Goal: Task Accomplishment & Management: Manage account settings

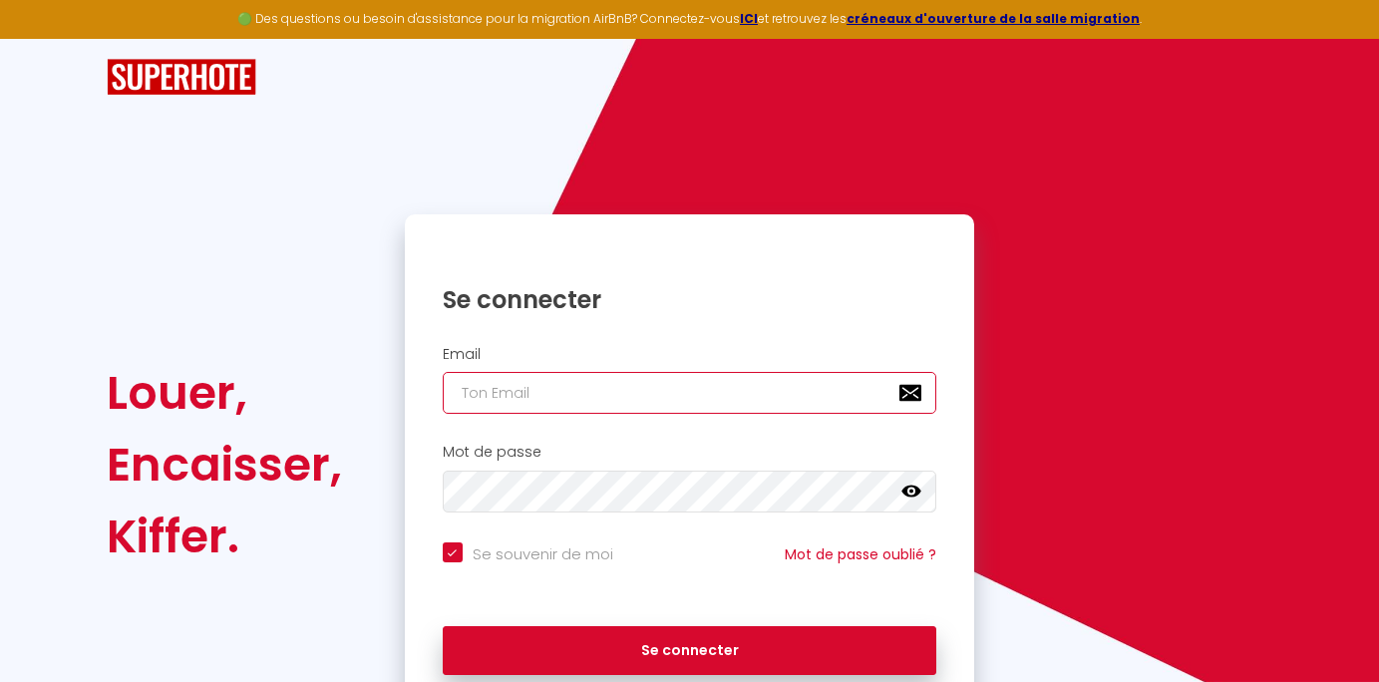
type input "[EMAIL_ADDRESS][DOMAIN_NAME]"
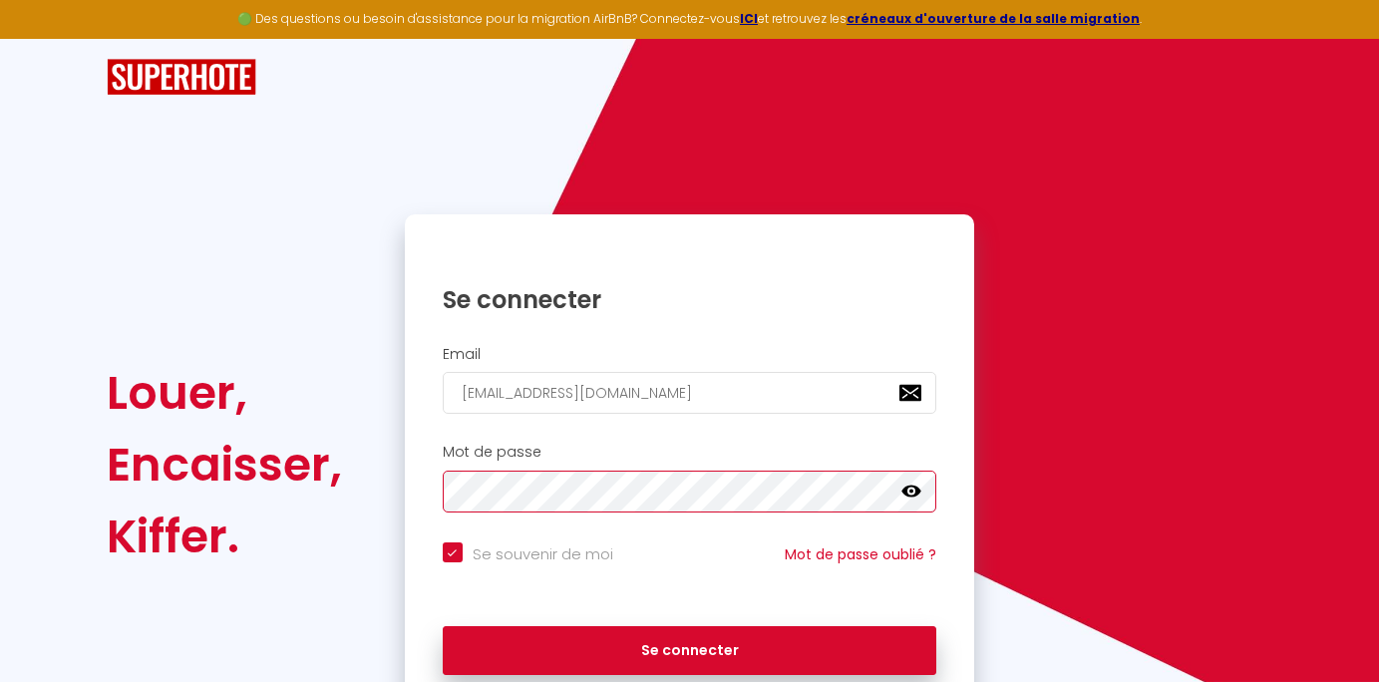
click at [689, 647] on button "Se connecter" at bounding box center [690, 651] width 494 height 50
checkbox input "true"
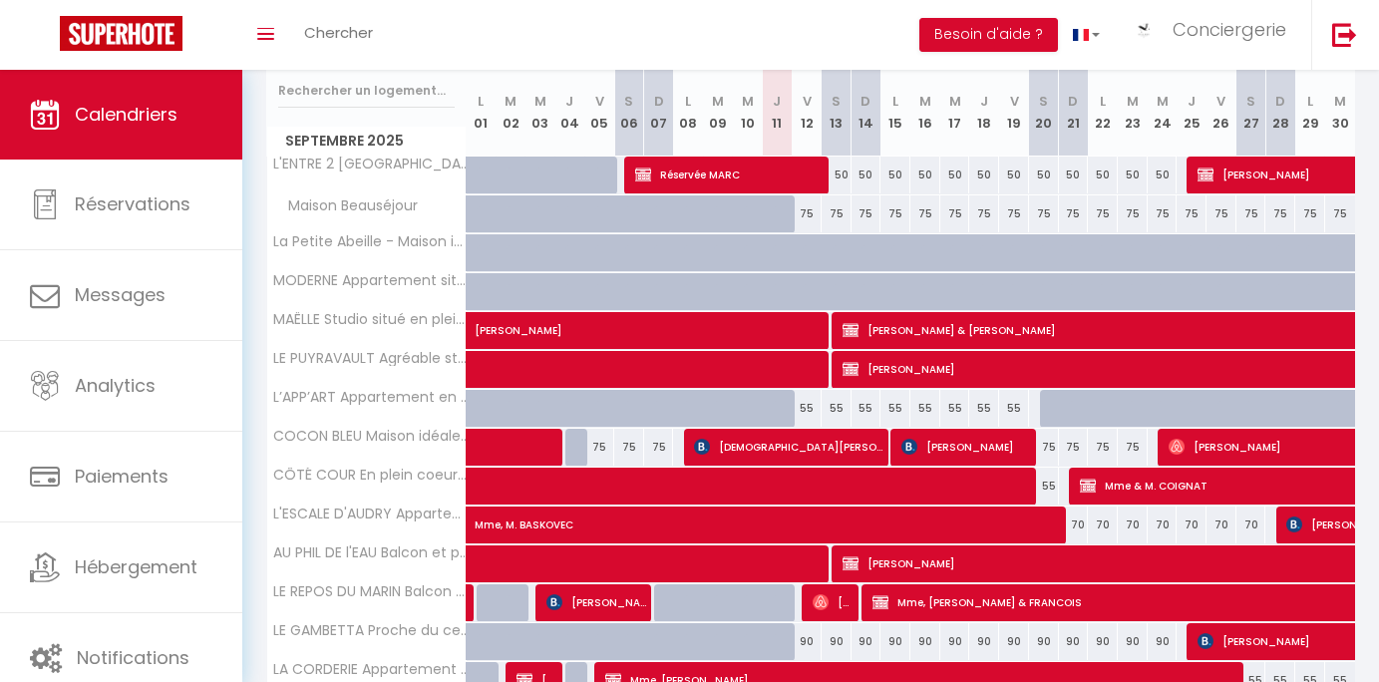
scroll to position [287, 0]
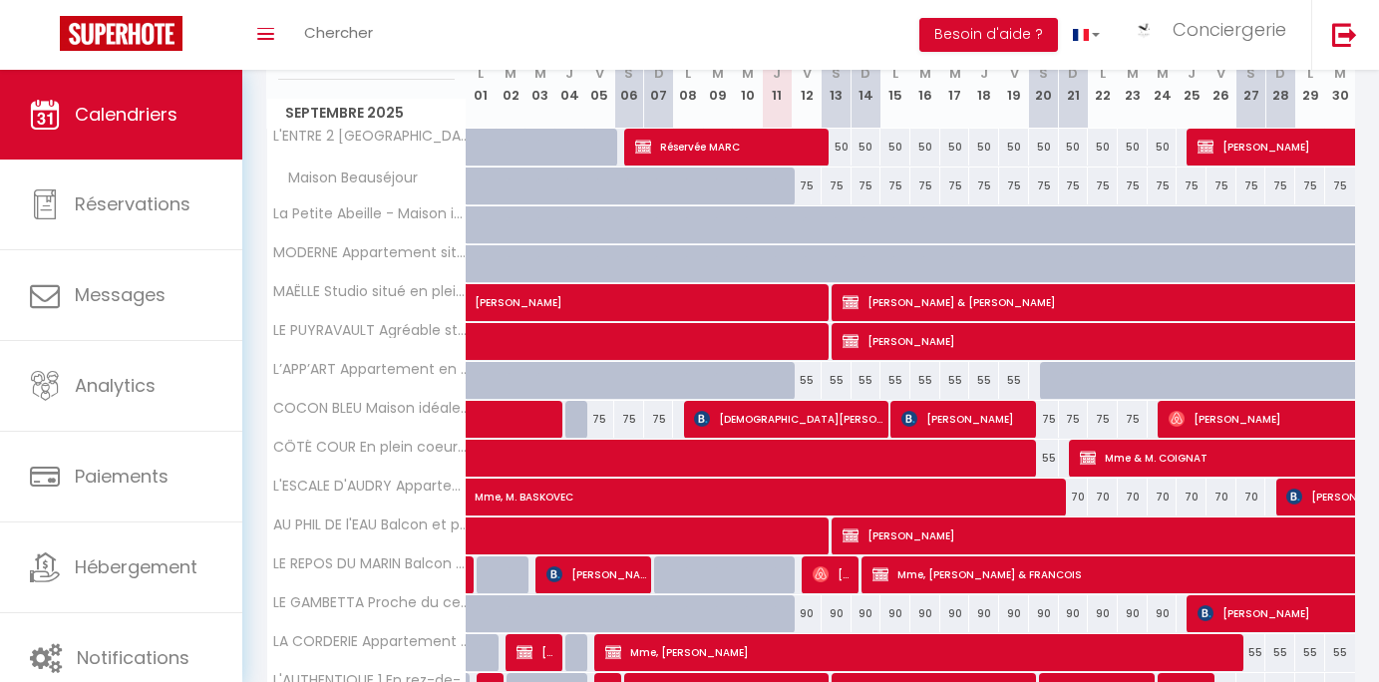
click at [743, 301] on span "[PERSON_NAME]" at bounding box center [749, 292] width 550 height 38
select select "OK"
select select "KO"
select select "0"
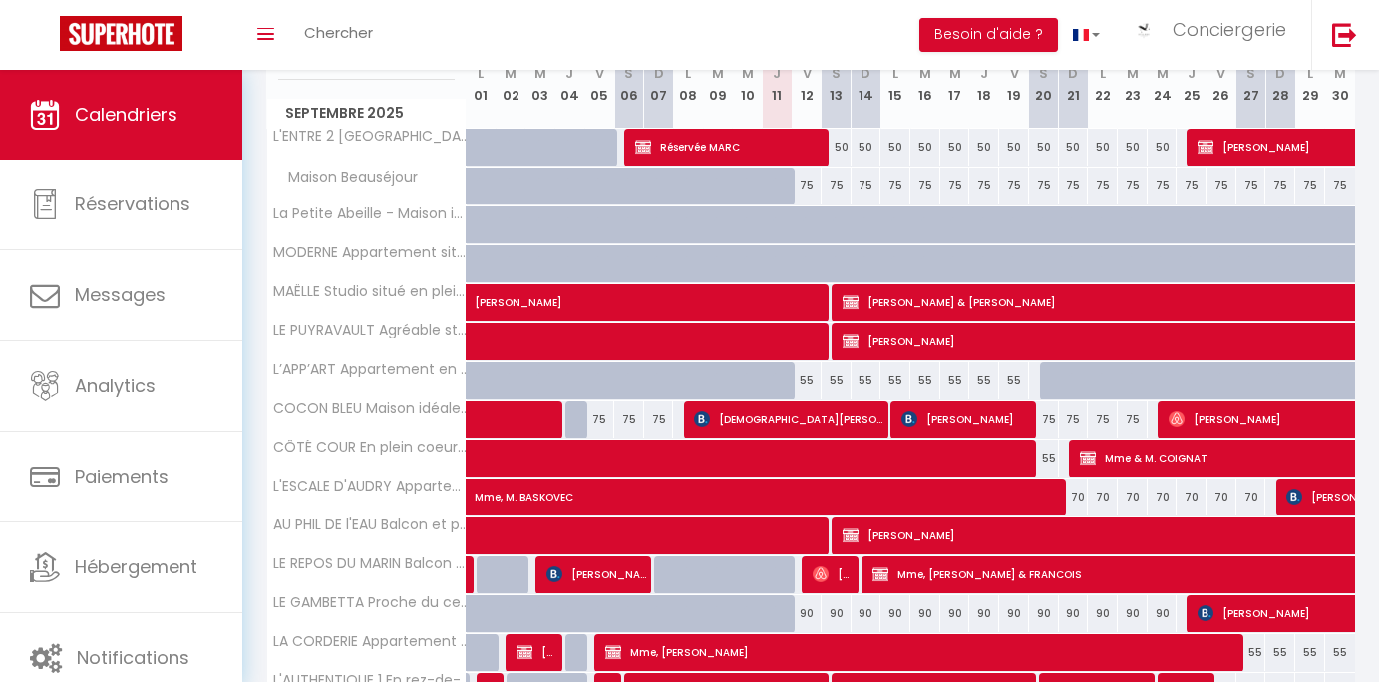
select select "1"
select select
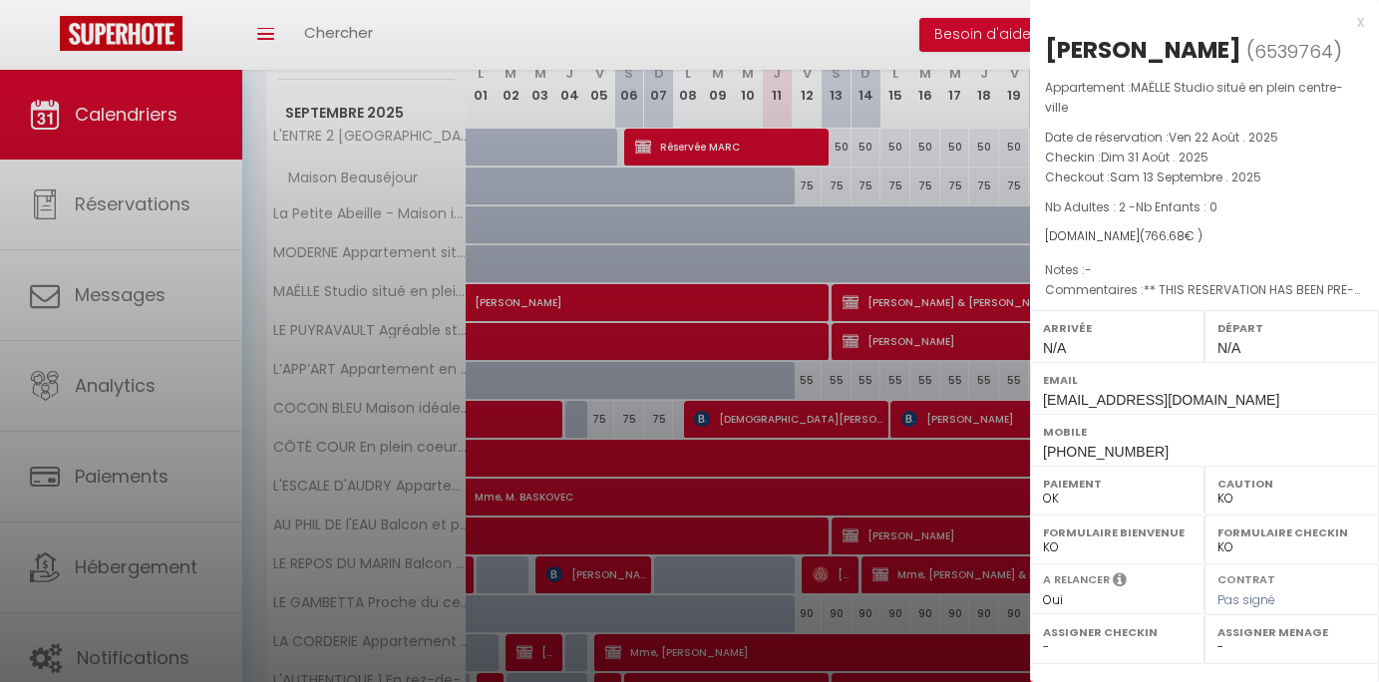
click at [743, 301] on div at bounding box center [689, 341] width 1379 height 682
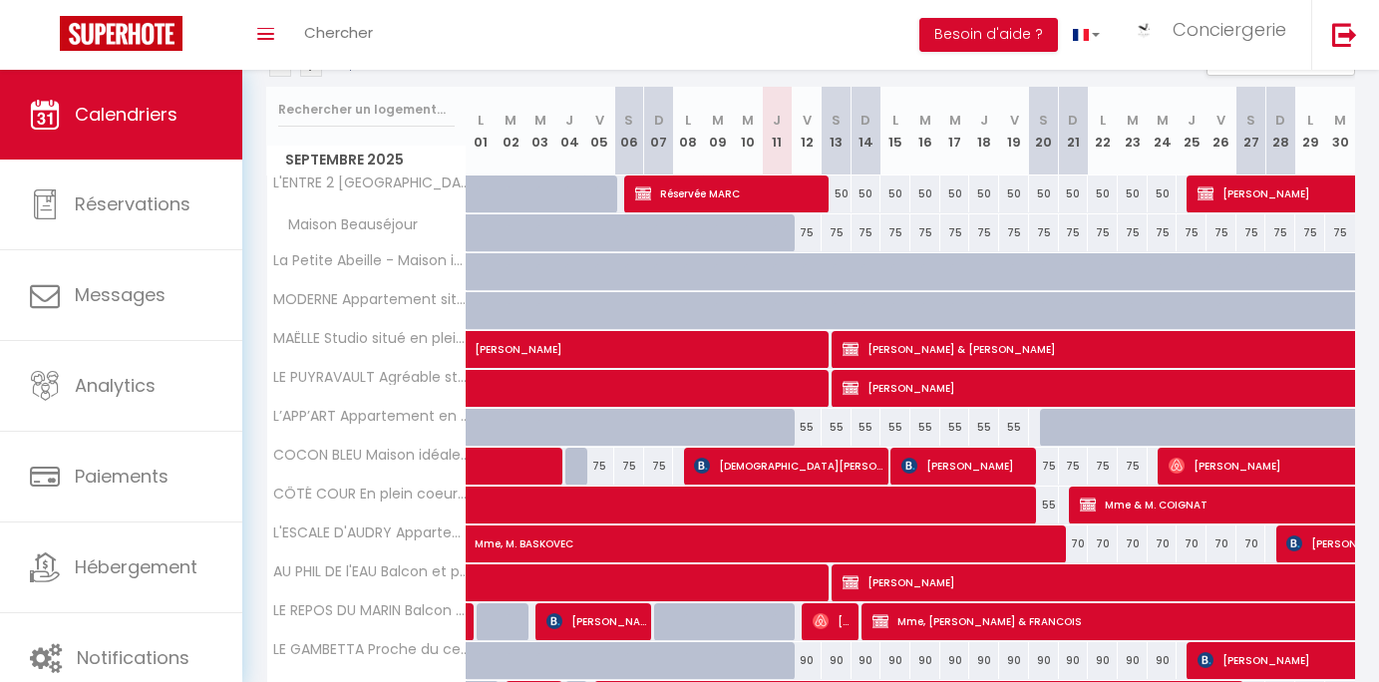
scroll to position [225, 0]
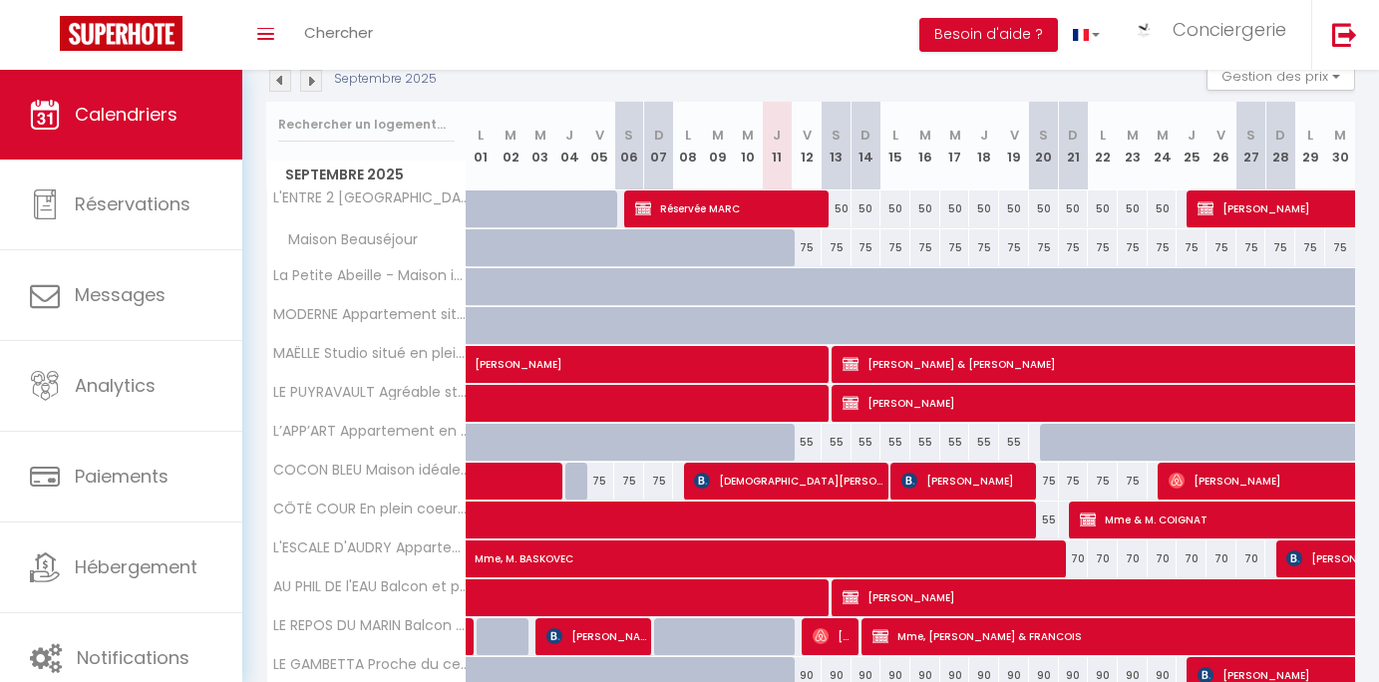
click at [314, 79] on img at bounding box center [311, 81] width 22 height 22
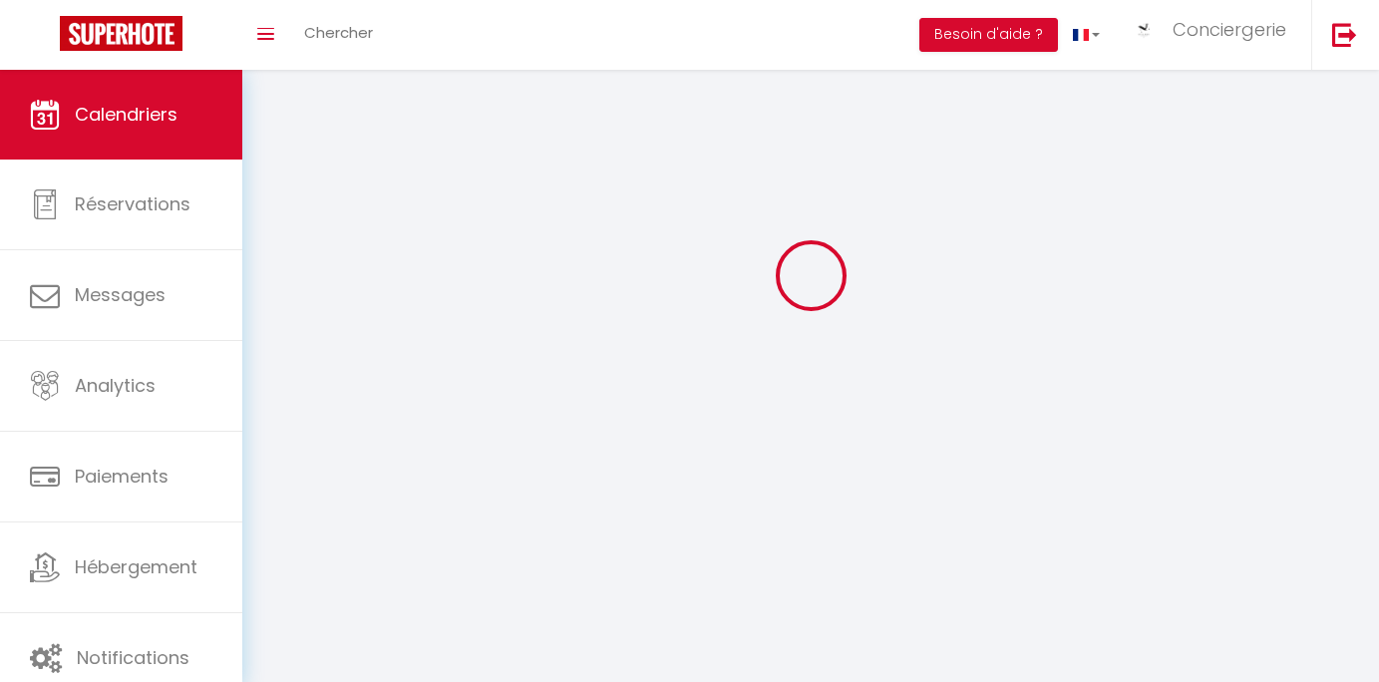
scroll to position [70, 0]
select select "KO"
select select "0"
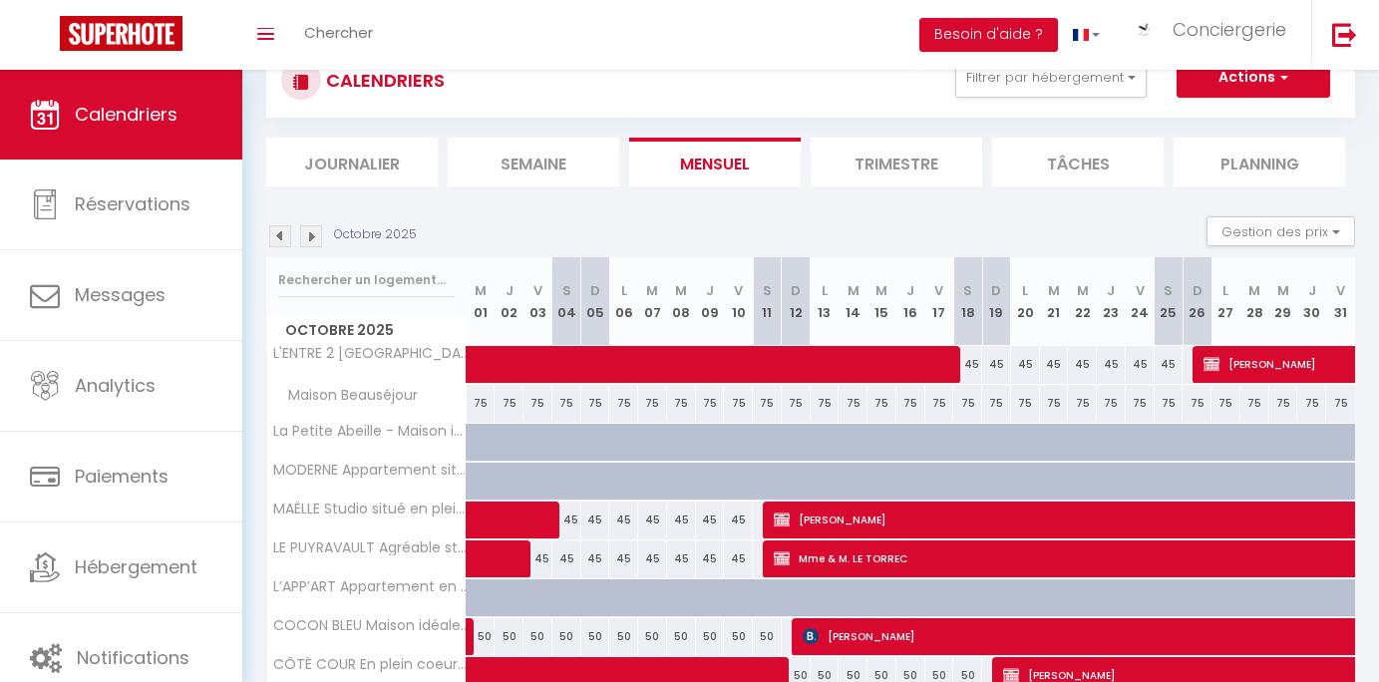
click at [800, 525] on span "[PERSON_NAME]" at bounding box center [1255, 519] width 963 height 38
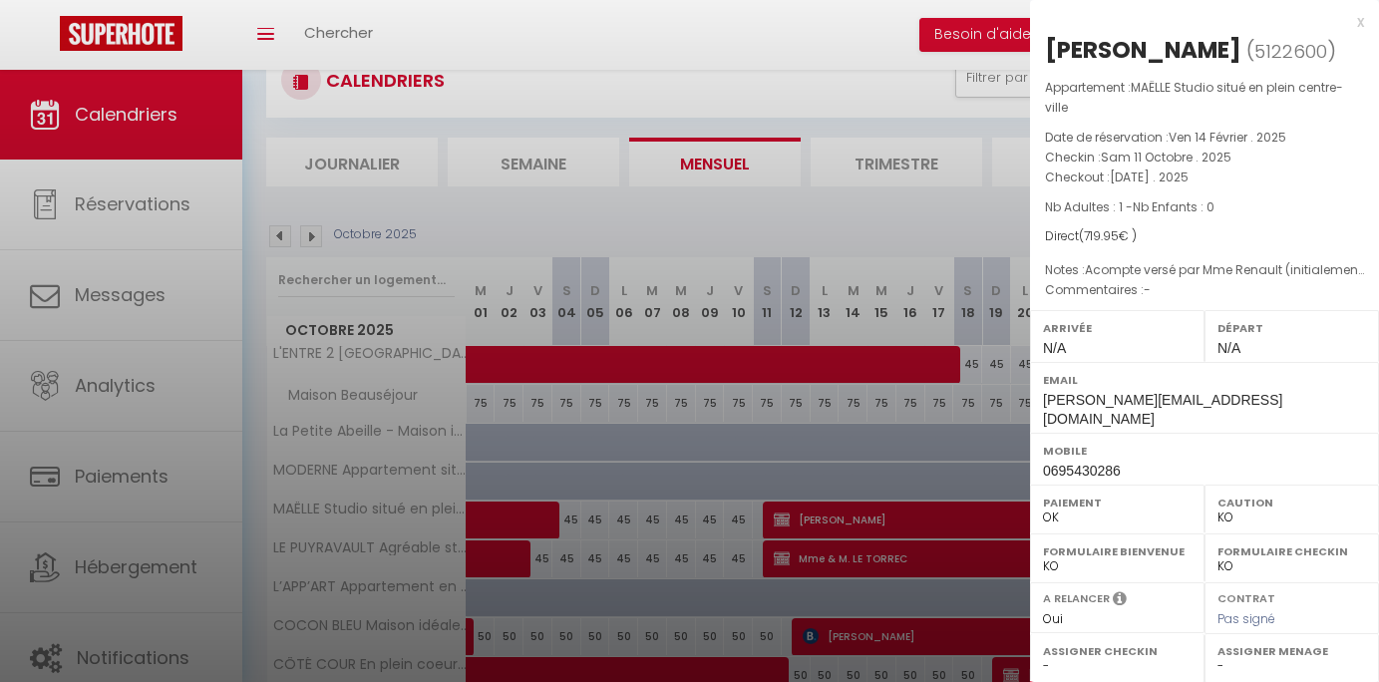
click at [740, 520] on div at bounding box center [689, 341] width 1379 height 682
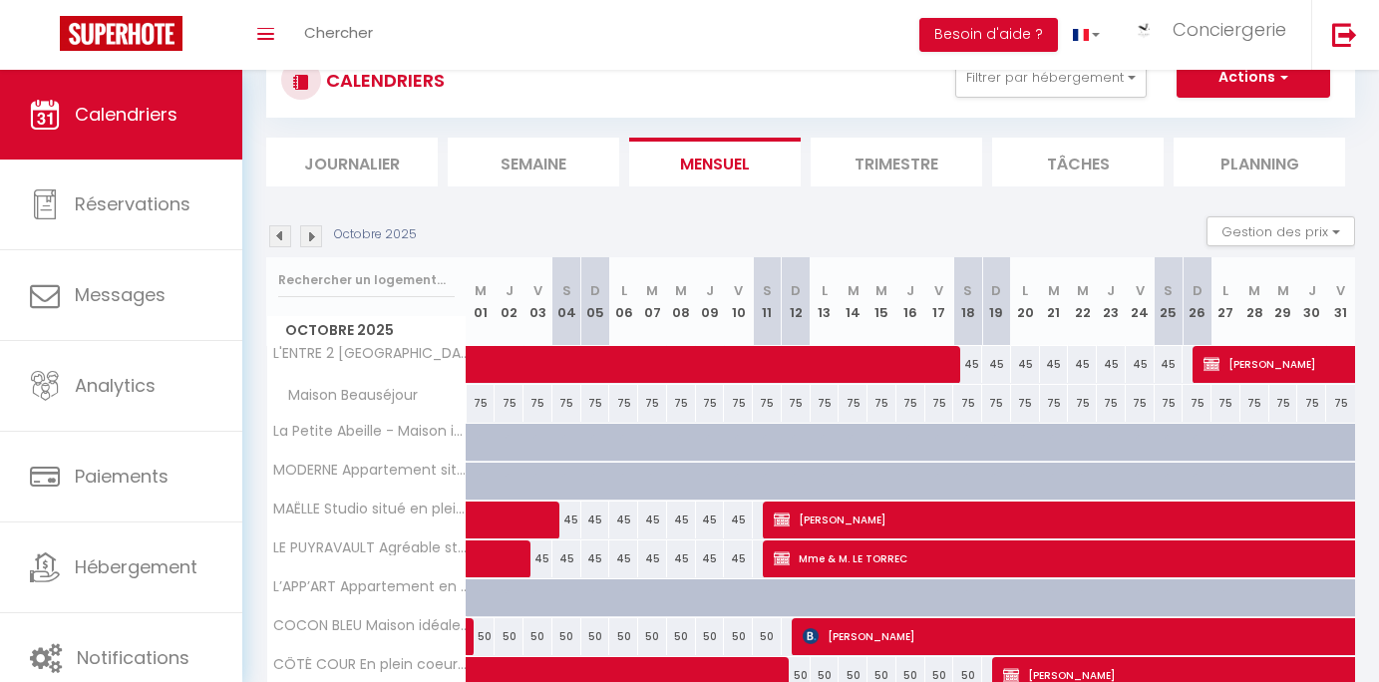
click at [316, 234] on img at bounding box center [311, 236] width 22 height 22
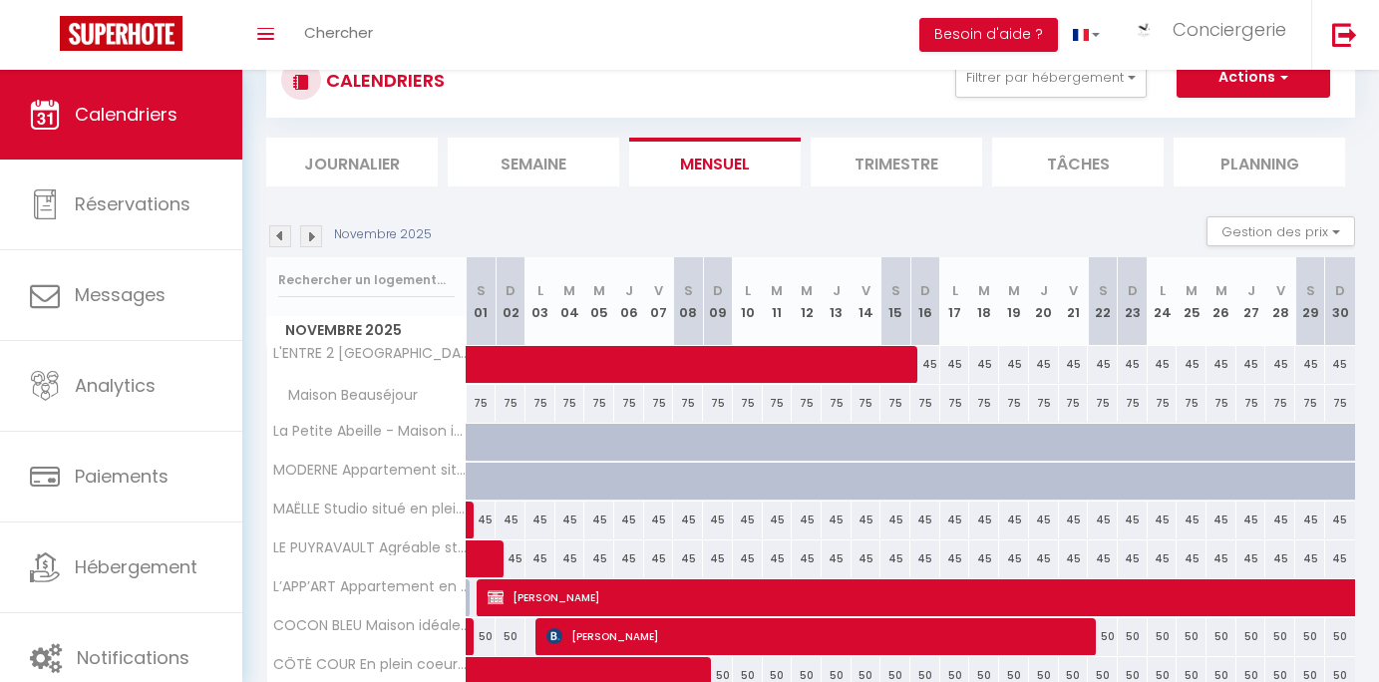
click at [310, 235] on img at bounding box center [311, 236] width 22 height 22
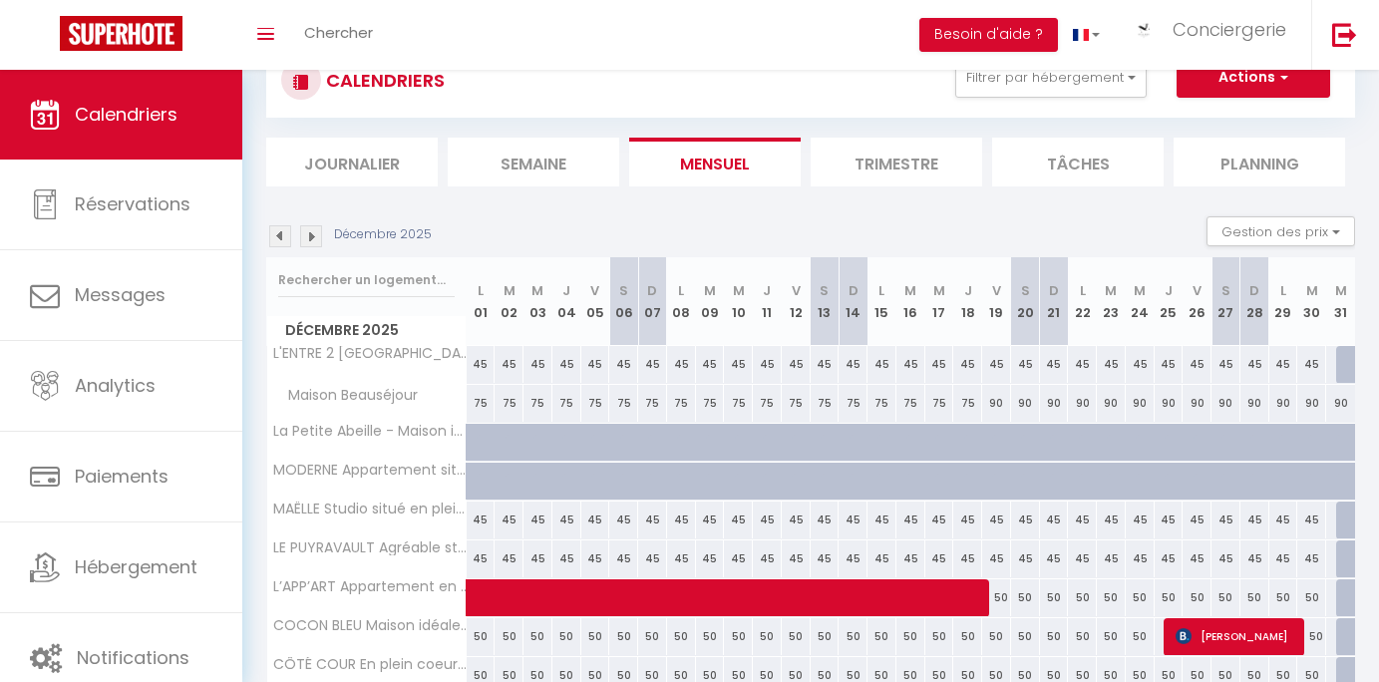
click at [310, 235] on img at bounding box center [311, 236] width 22 height 22
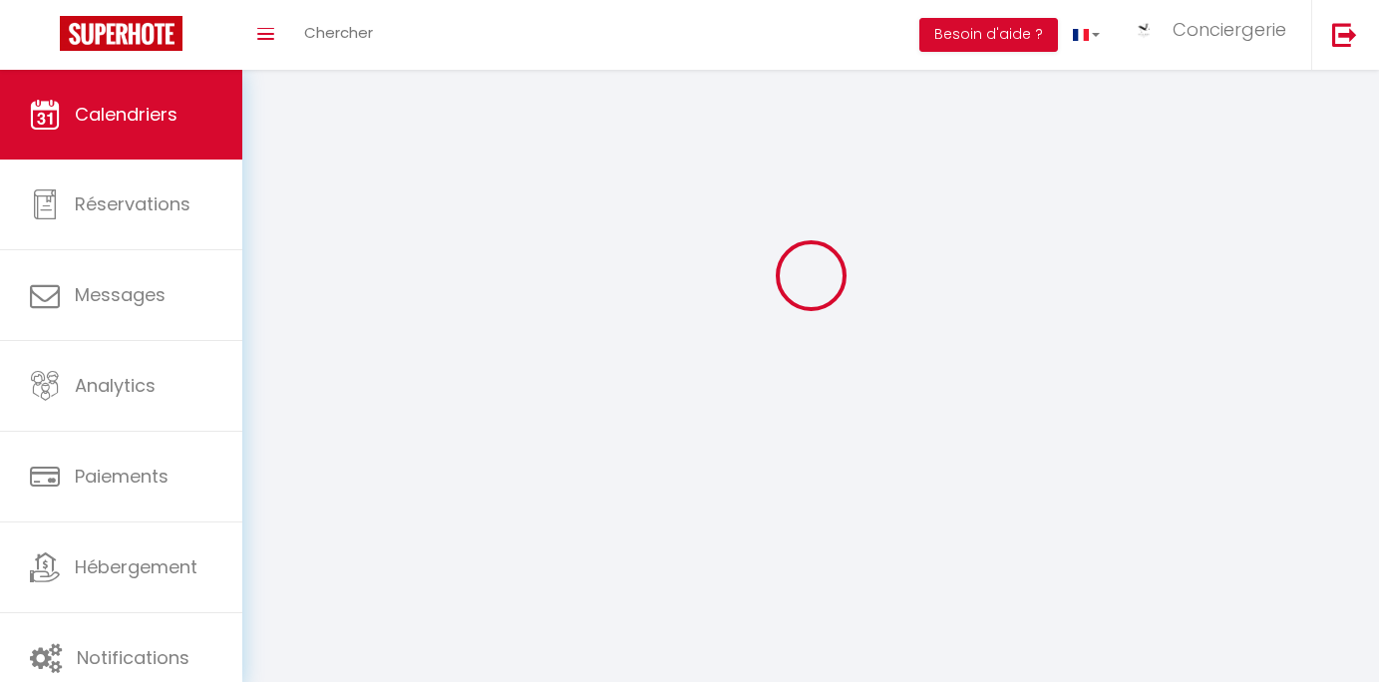
select select "KO"
select select "0"
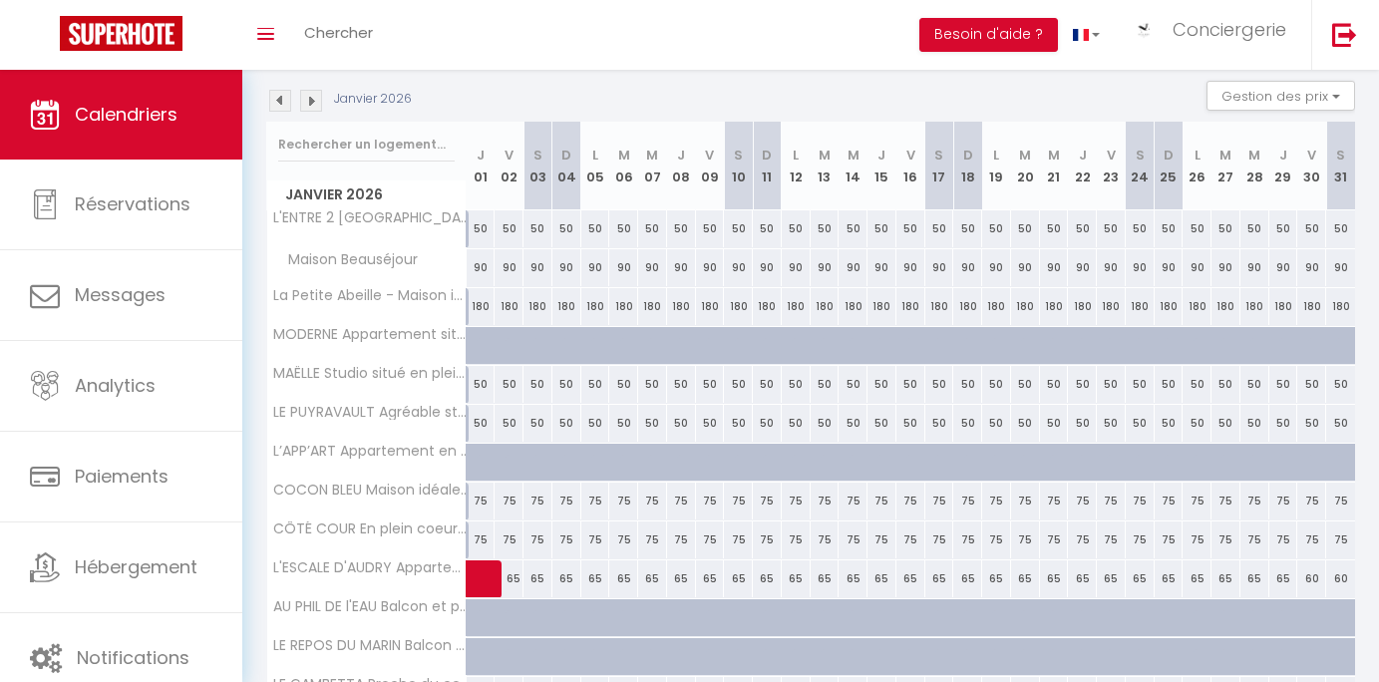
scroll to position [208, 0]
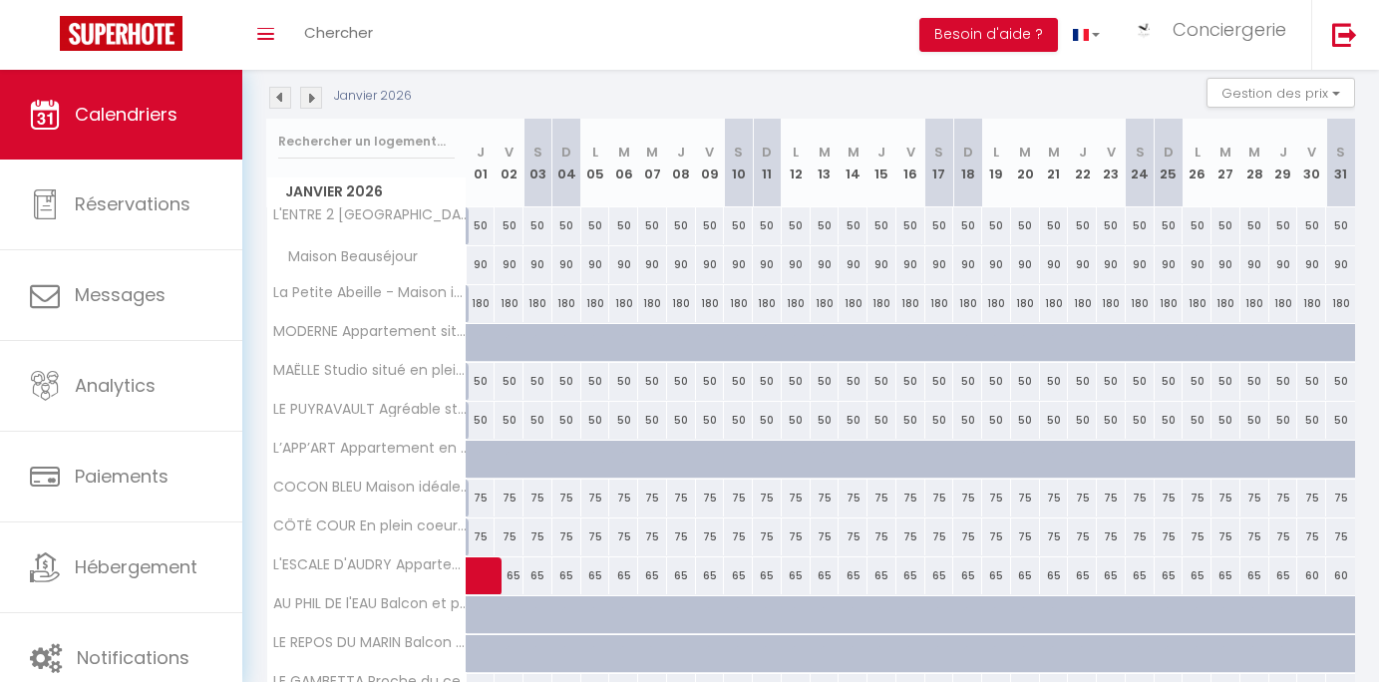
click at [483, 581] on link at bounding box center [480, 576] width 29 height 38
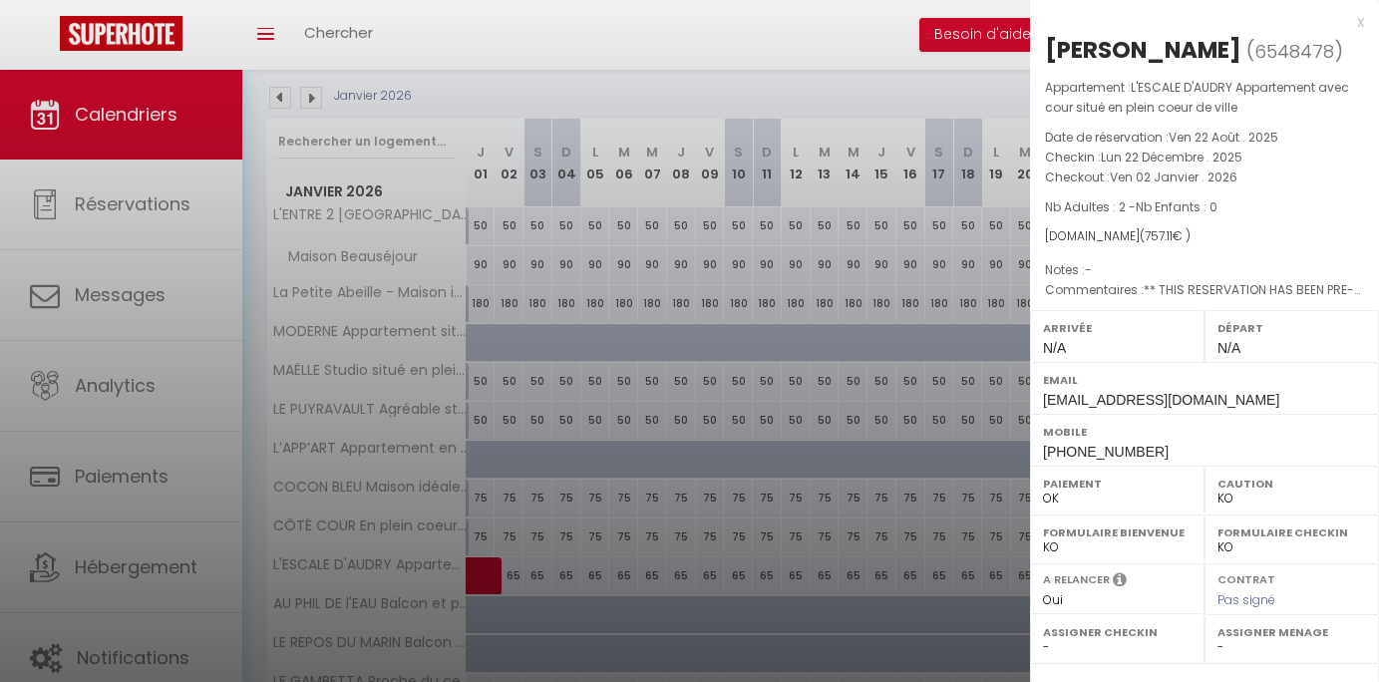
click at [564, 482] on div at bounding box center [689, 341] width 1379 height 682
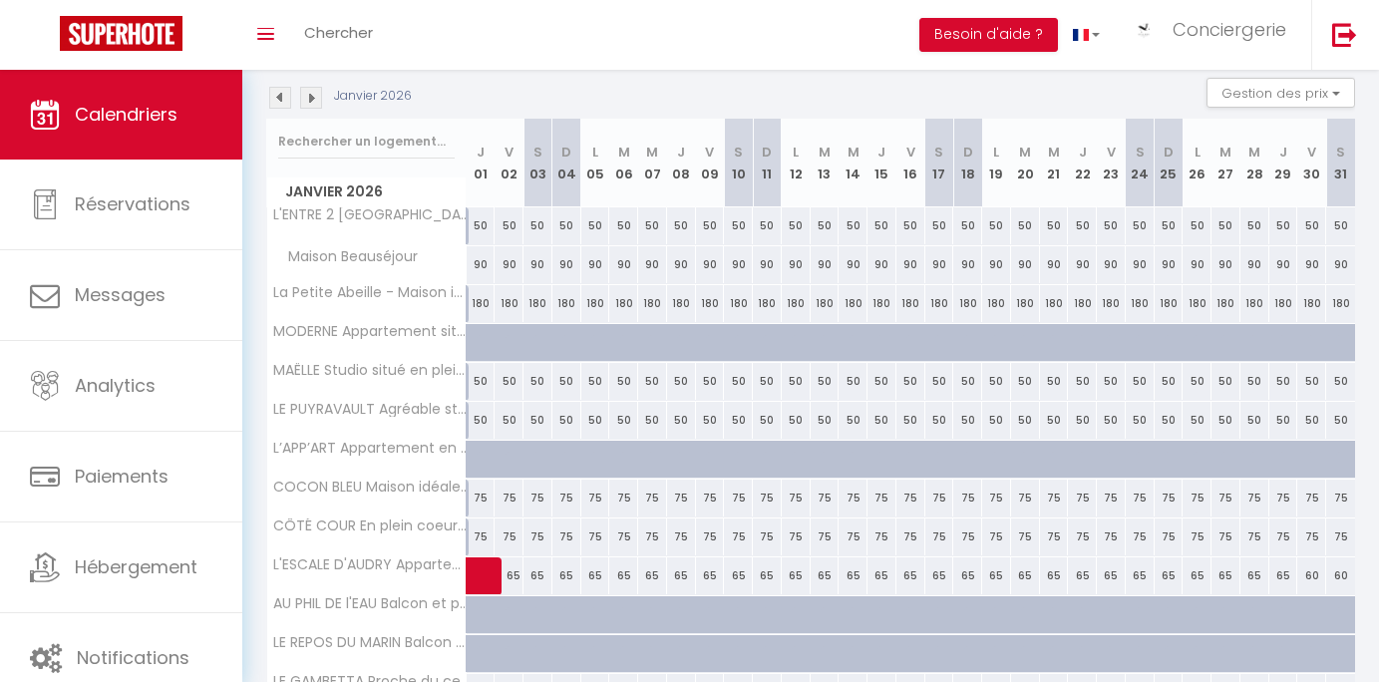
click at [317, 95] on img at bounding box center [311, 98] width 22 height 22
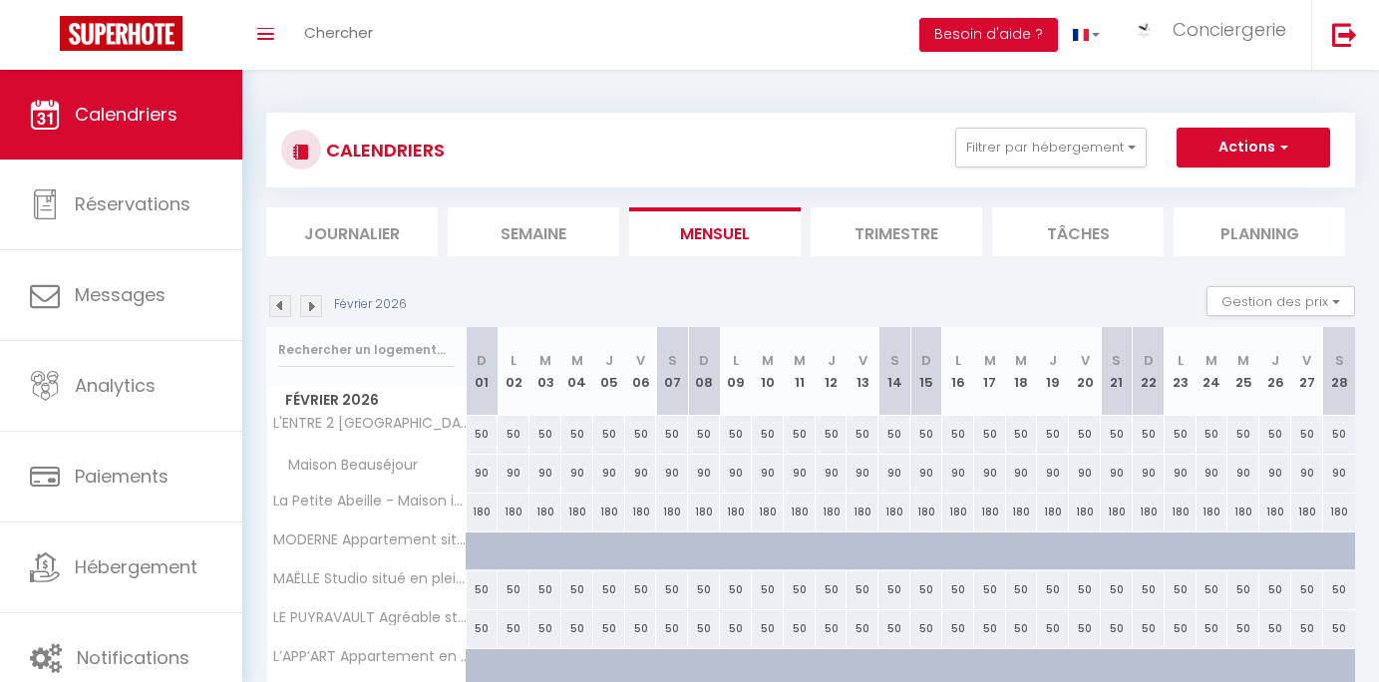
scroll to position [0, 0]
click at [543, 231] on li "Semaine" at bounding box center [533, 231] width 171 height 49
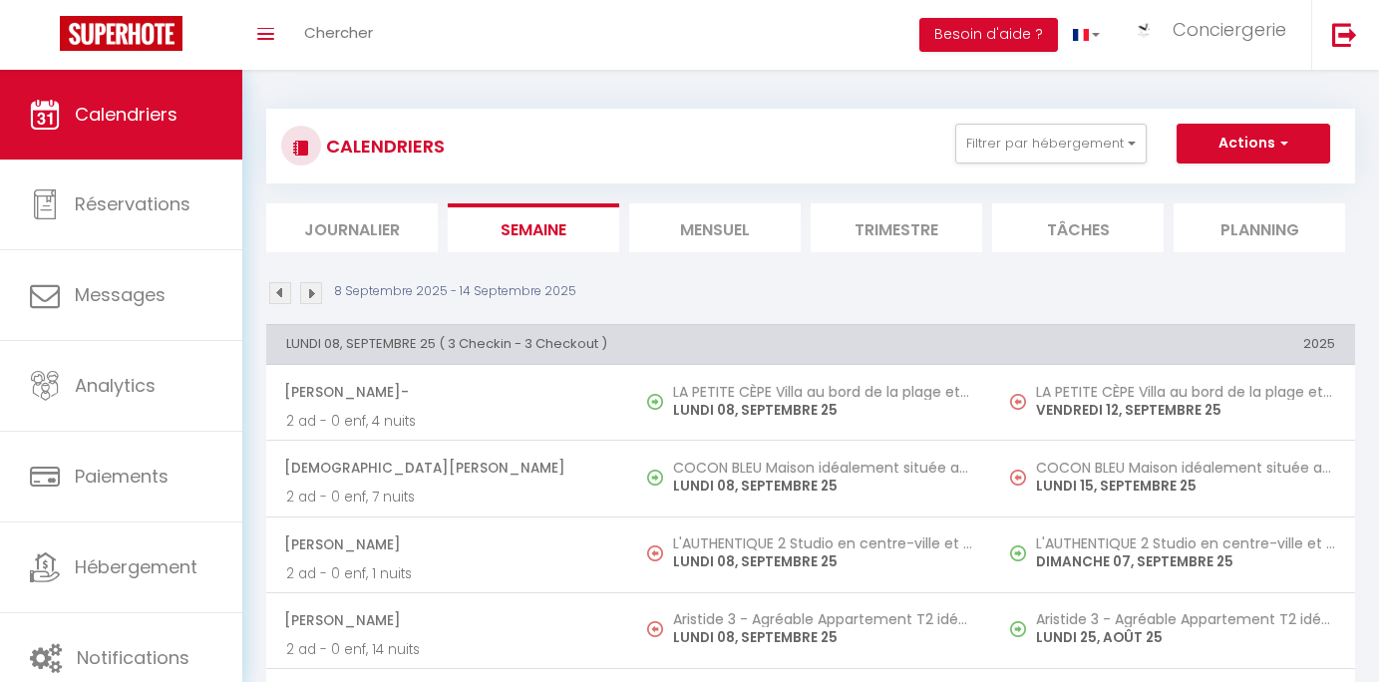
click at [658, 324] on th "LUNDI 08, SEPTEMBRE 25 ( 3 Checkin - 3 Checkout )" at bounding box center [629, 344] width 726 height 40
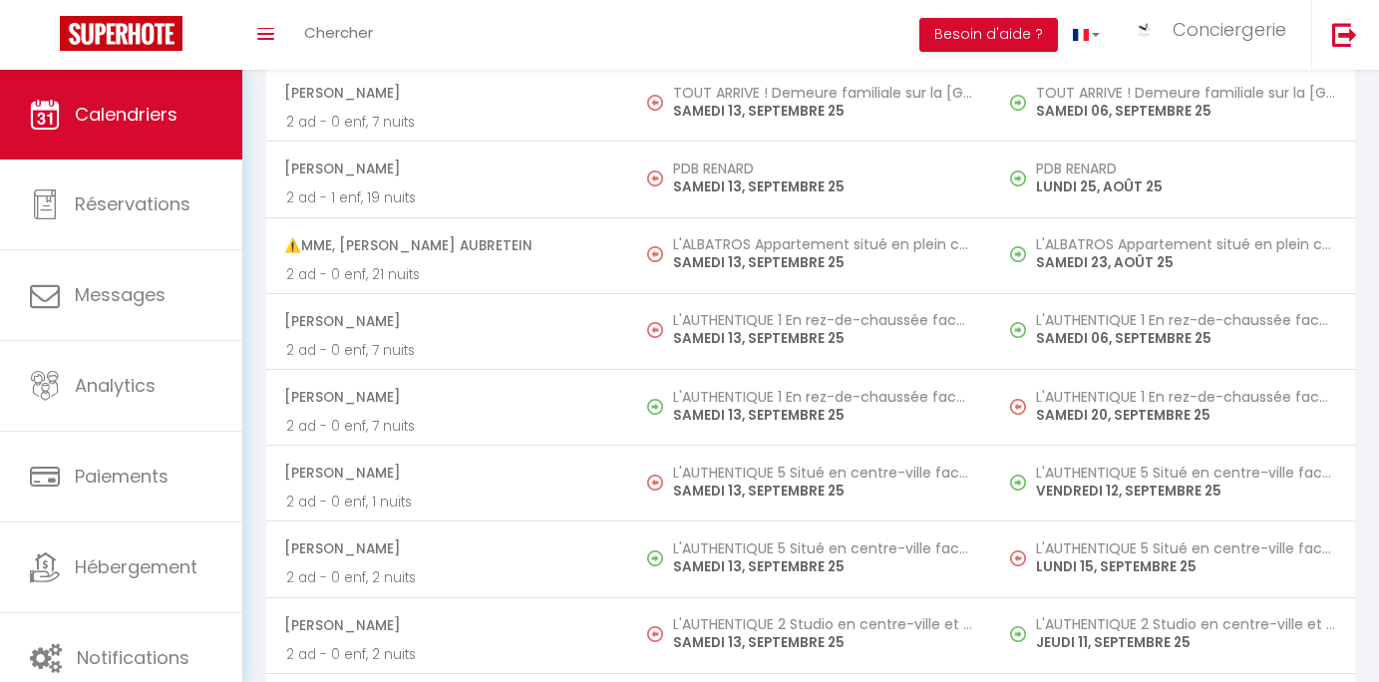
scroll to position [3869, 0]
